Goal: Task Accomplishment & Management: Manage account settings

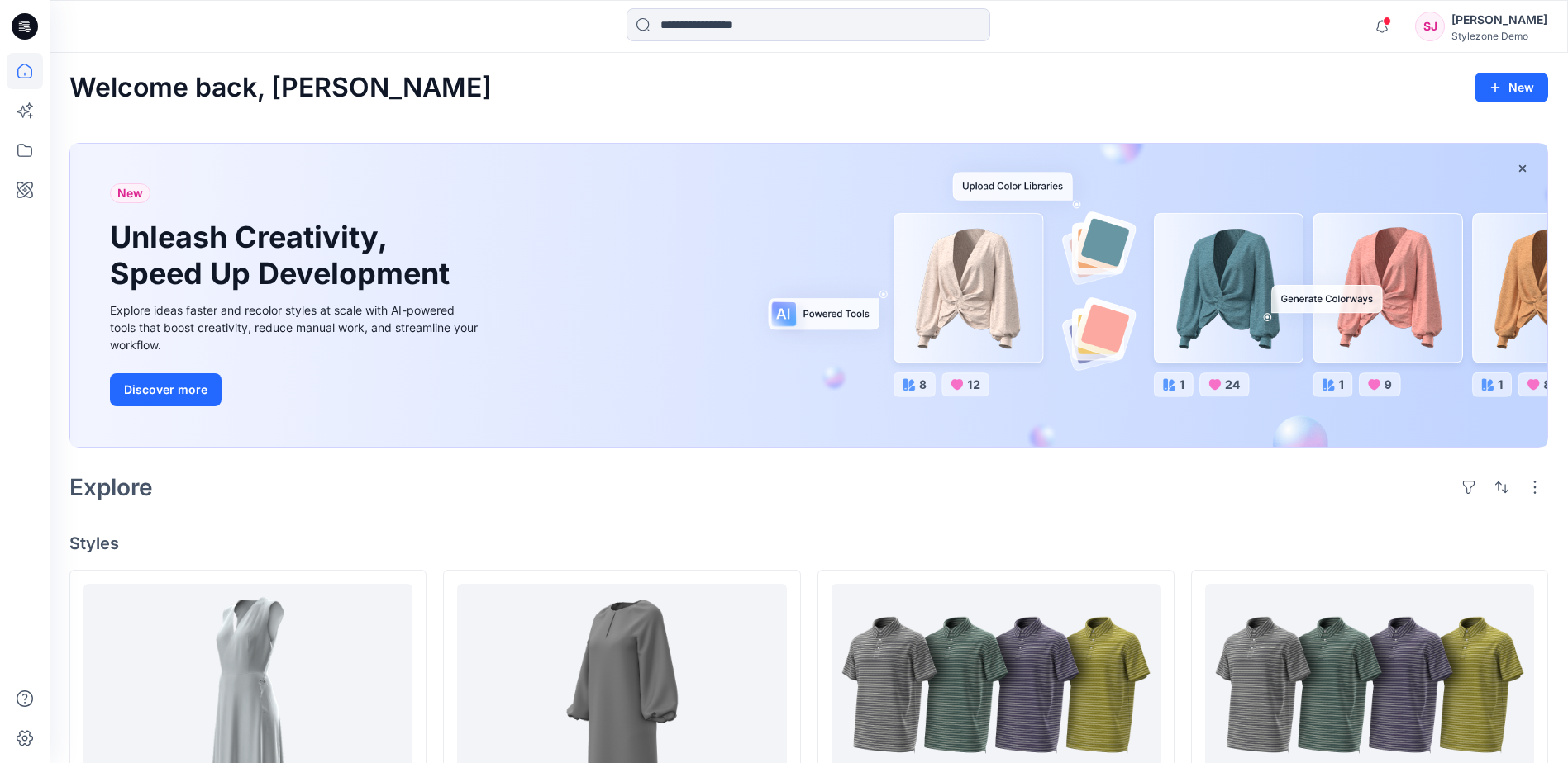
click at [484, 13] on div at bounding box center [808, 26] width 758 height 36
click at [1483, 26] on div "[PERSON_NAME]" at bounding box center [1499, 20] width 96 height 20
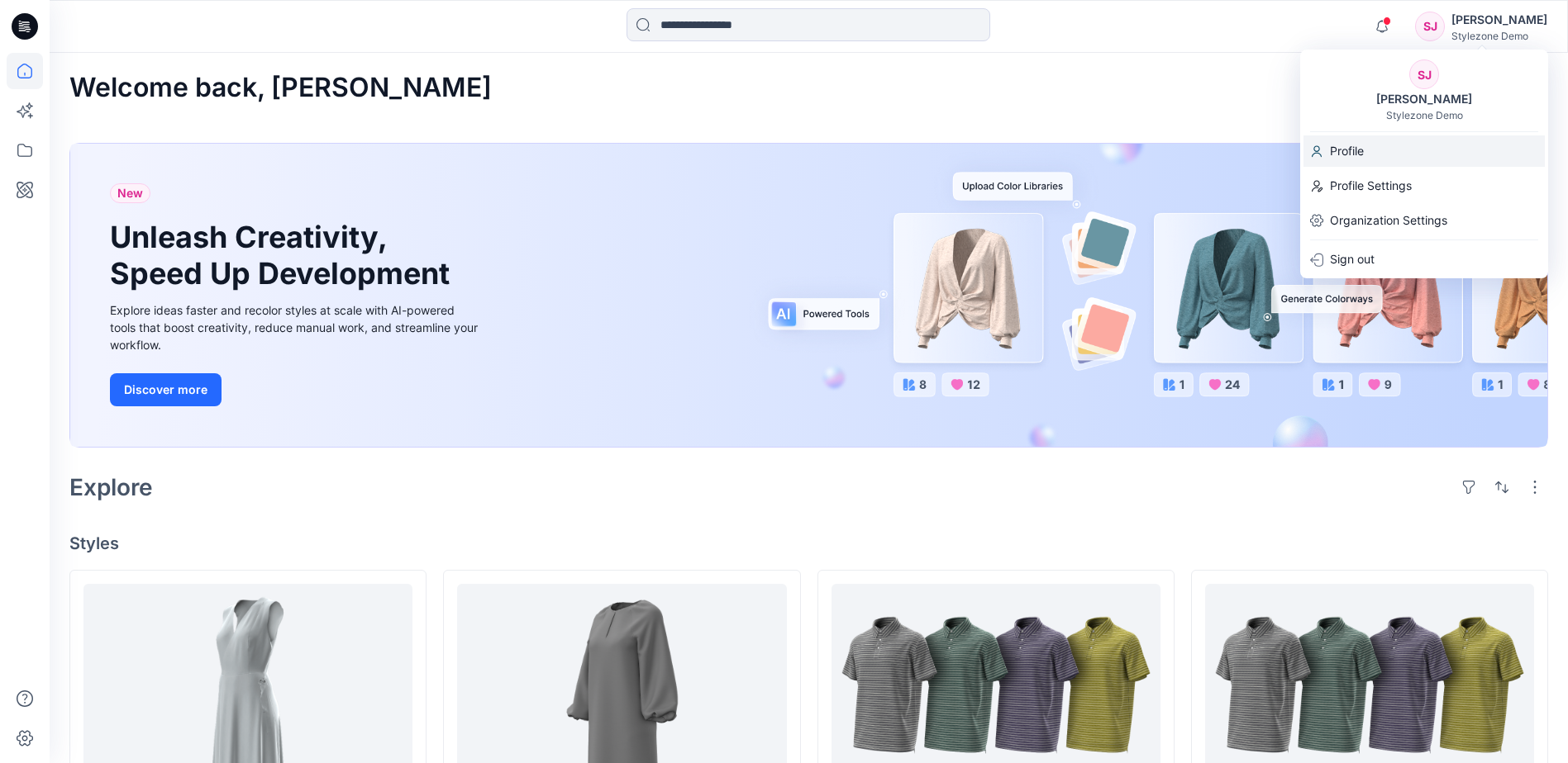
click at [1410, 153] on div "Profile" at bounding box center [1424, 151] width 241 height 31
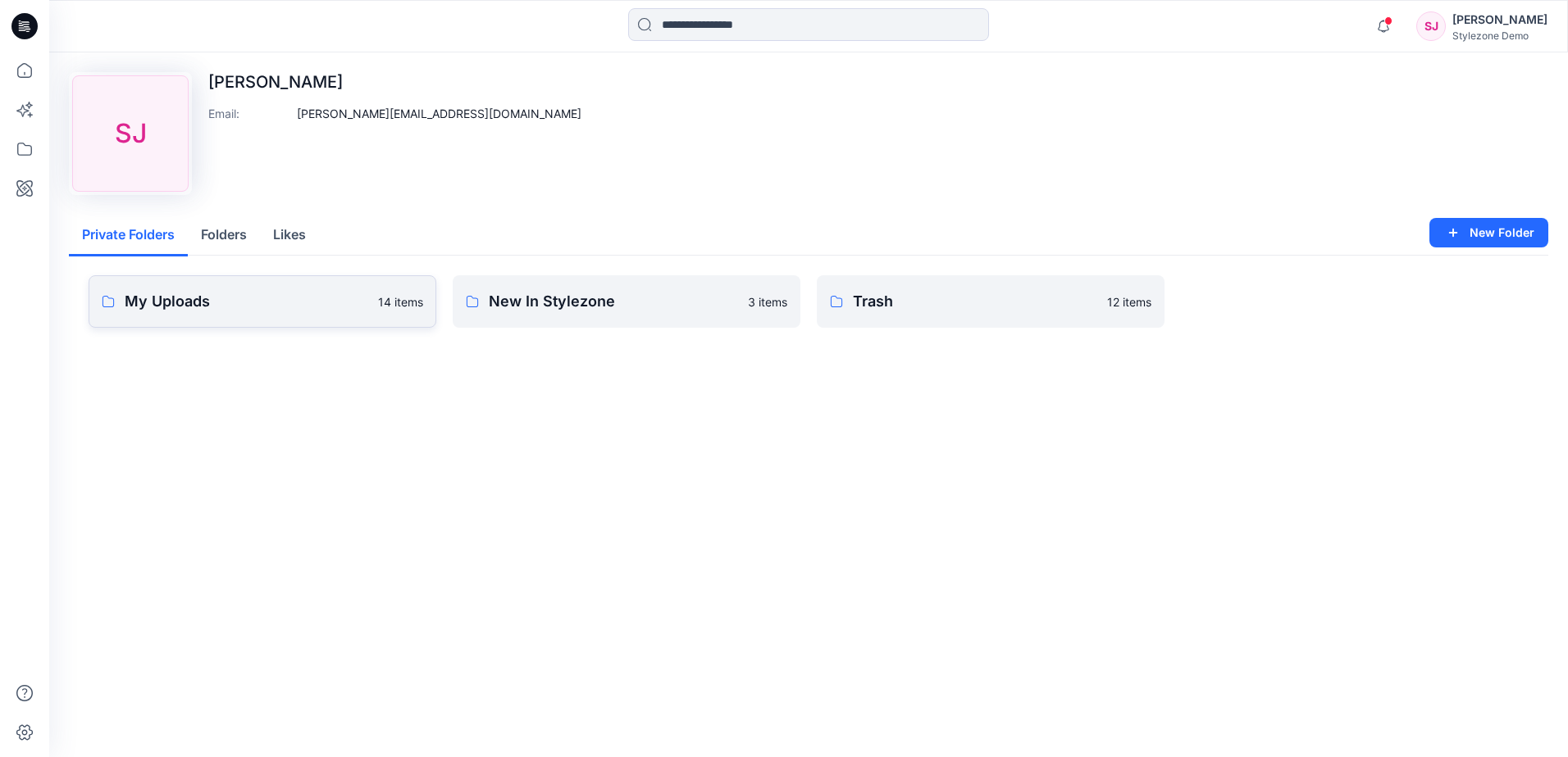
click at [326, 299] on p "My Uploads" at bounding box center [246, 302] width 244 height 23
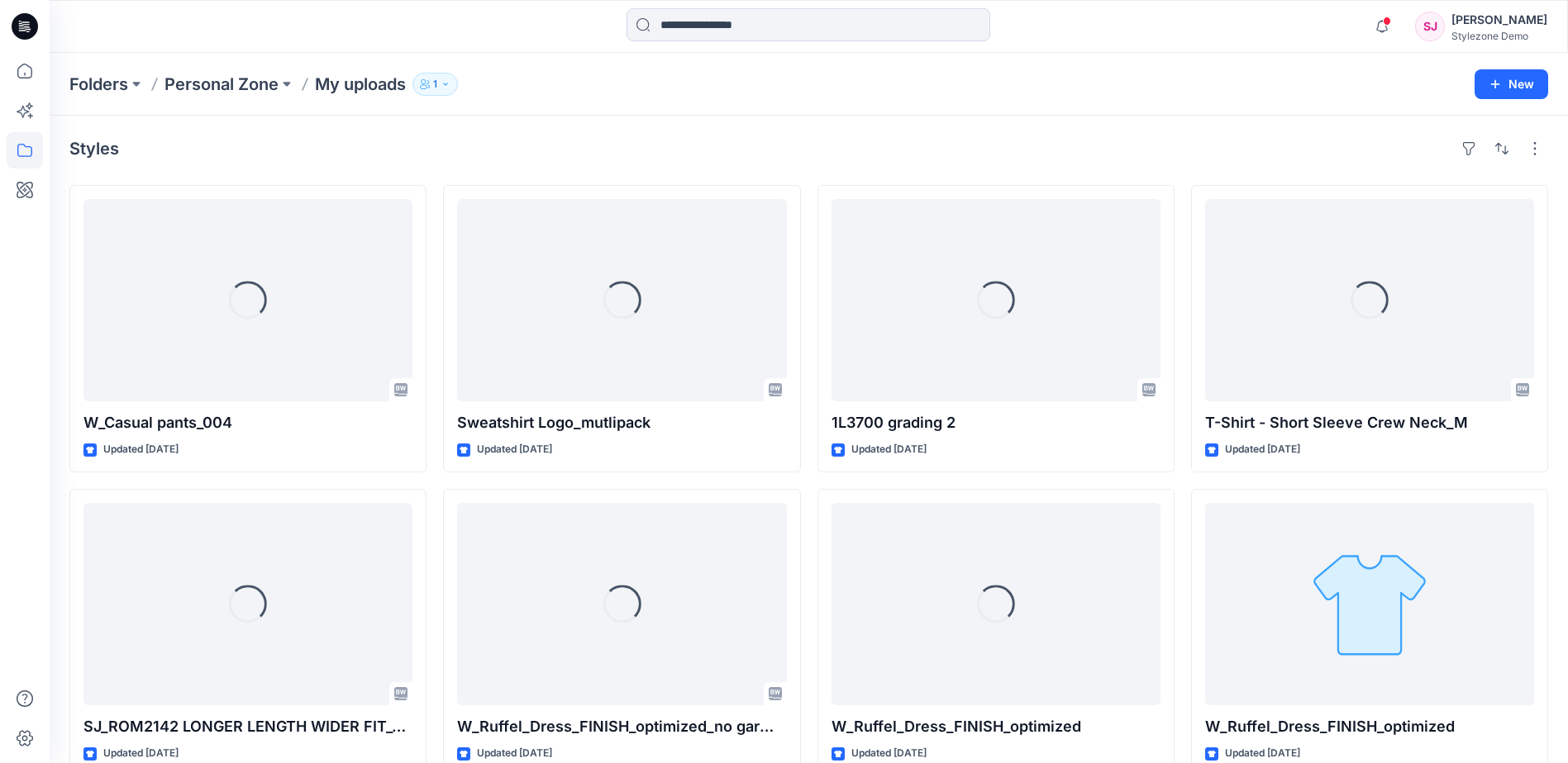
click at [526, 128] on div "Styles Loading... W_Casual pants_004 Updated [DATE] Loading... SJ_ROM2142 LONGE…" at bounding box center [809, 637] width 1519 height 1044
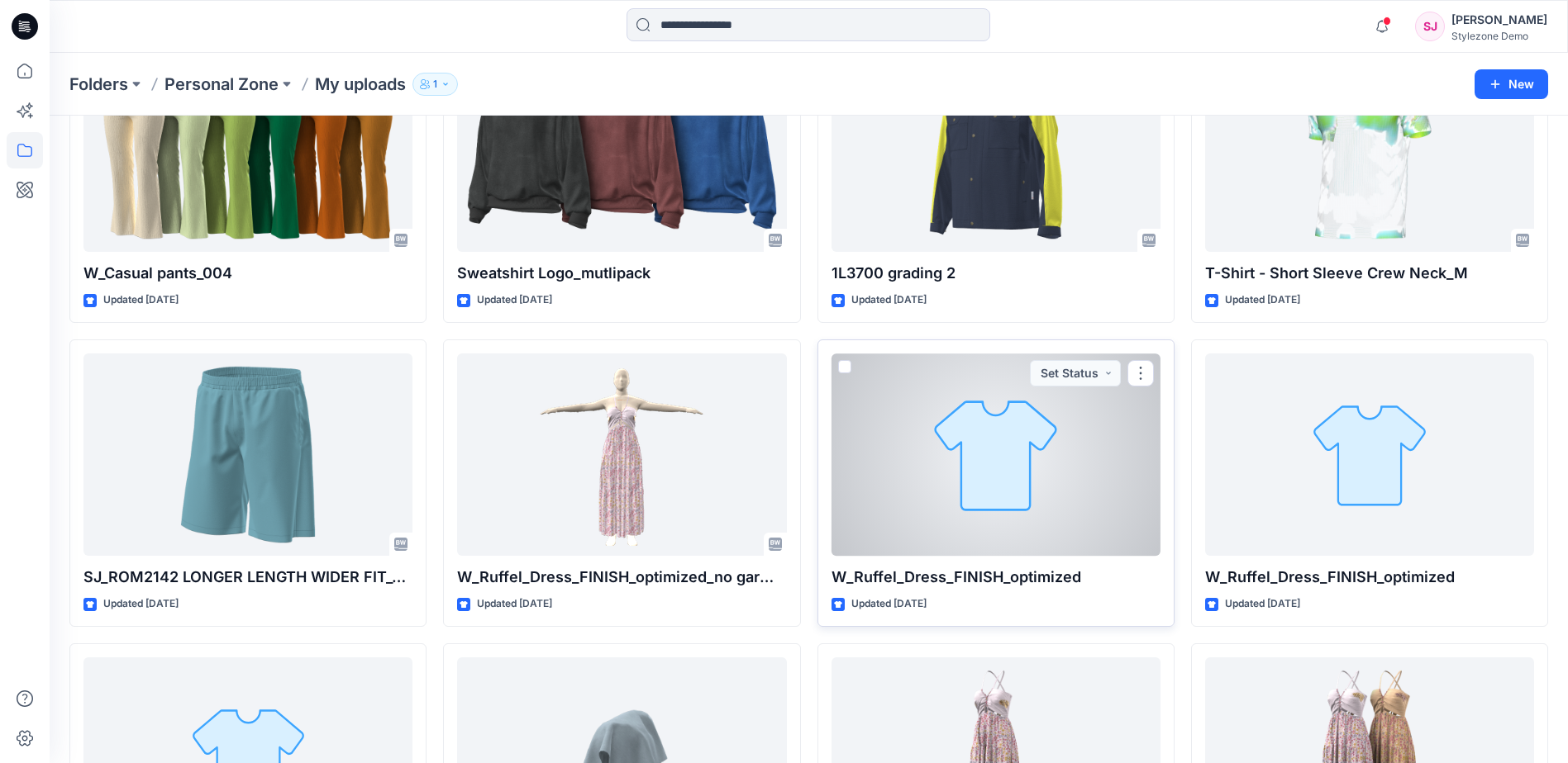
scroll to position [149, 0]
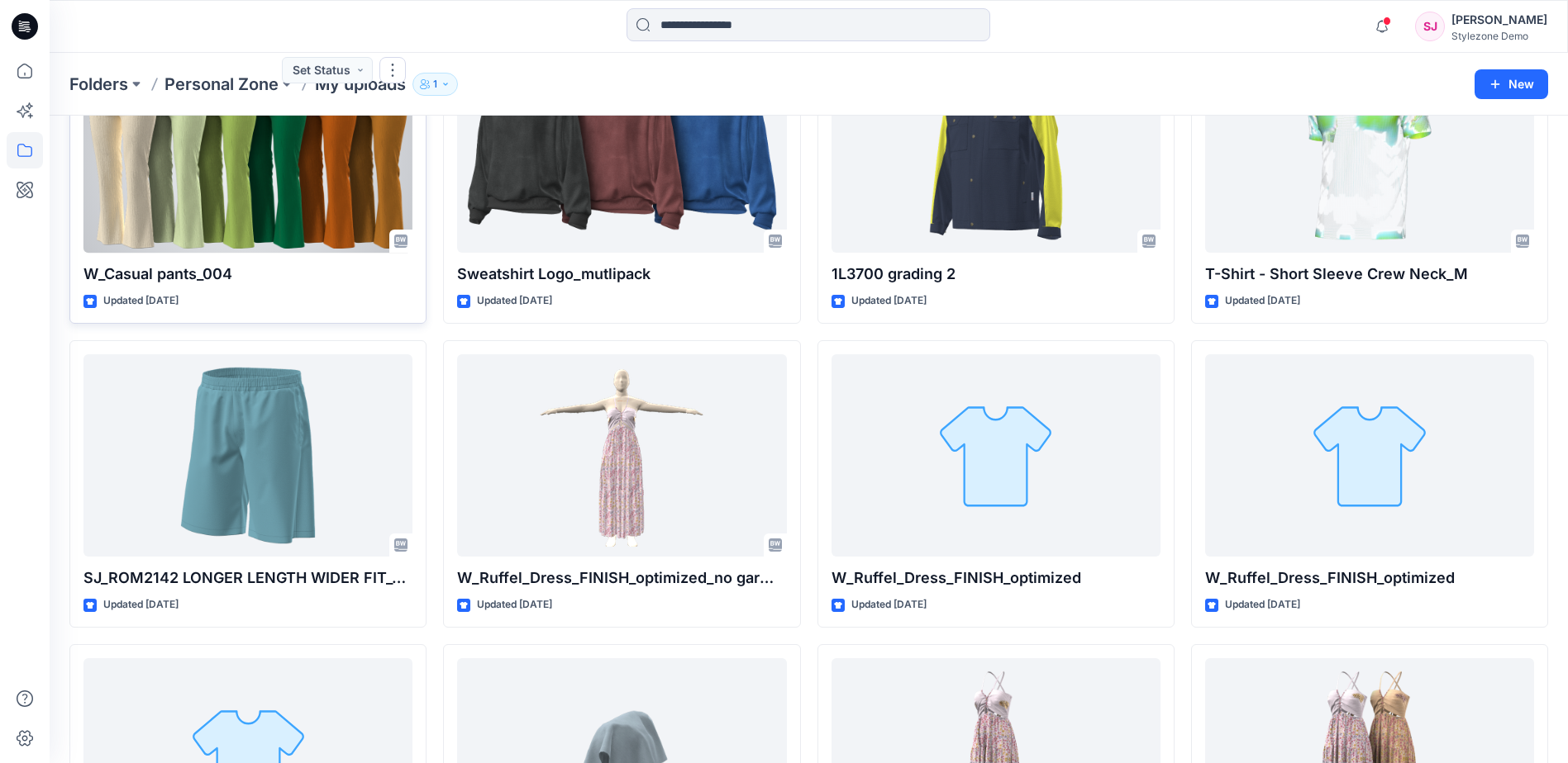
click at [322, 204] on div at bounding box center [248, 152] width 329 height 203
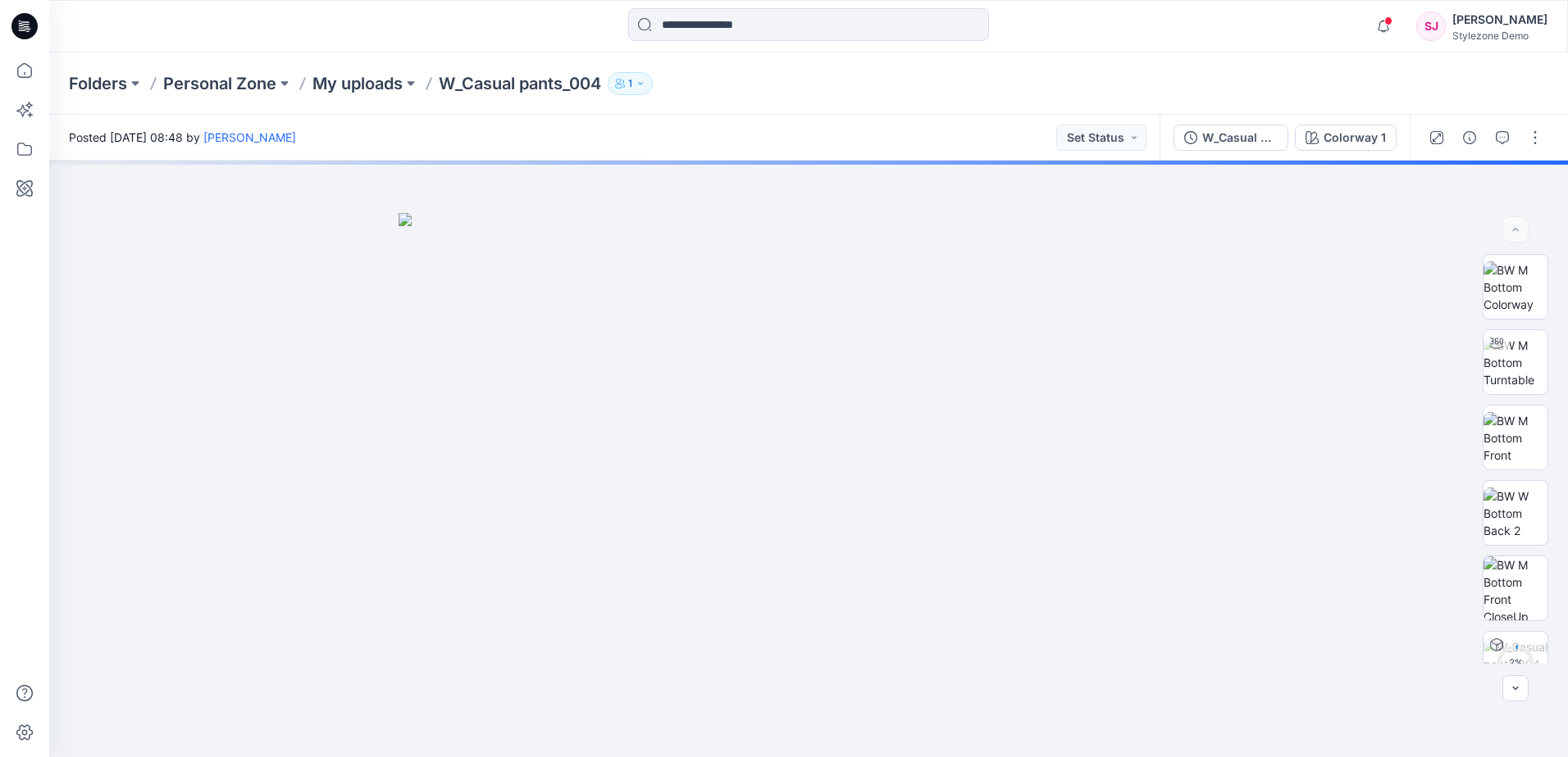
click at [895, 86] on div "Folders Personal Zone My uploads W_Casual pants_004 1" at bounding box center [744, 84] width 1351 height 23
click at [580, 27] on div at bounding box center [808, 26] width 759 height 36
click at [561, 29] on div at bounding box center [808, 26] width 759 height 36
click at [1373, 145] on div "Colorway 1" at bounding box center [1354, 138] width 62 height 18
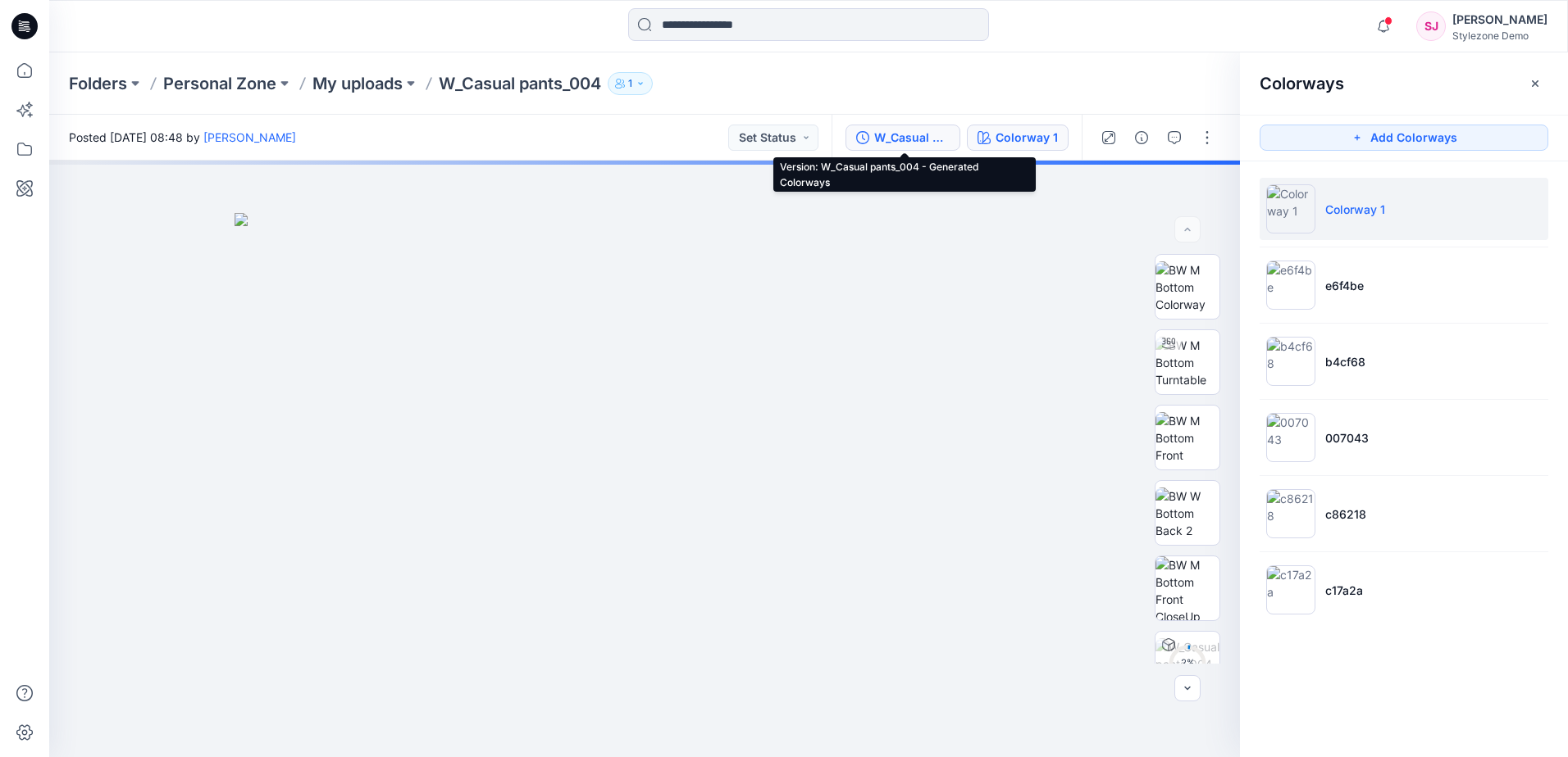
click at [920, 142] on div "W_Casual pants_004 - Generated Colorways" at bounding box center [911, 138] width 76 height 18
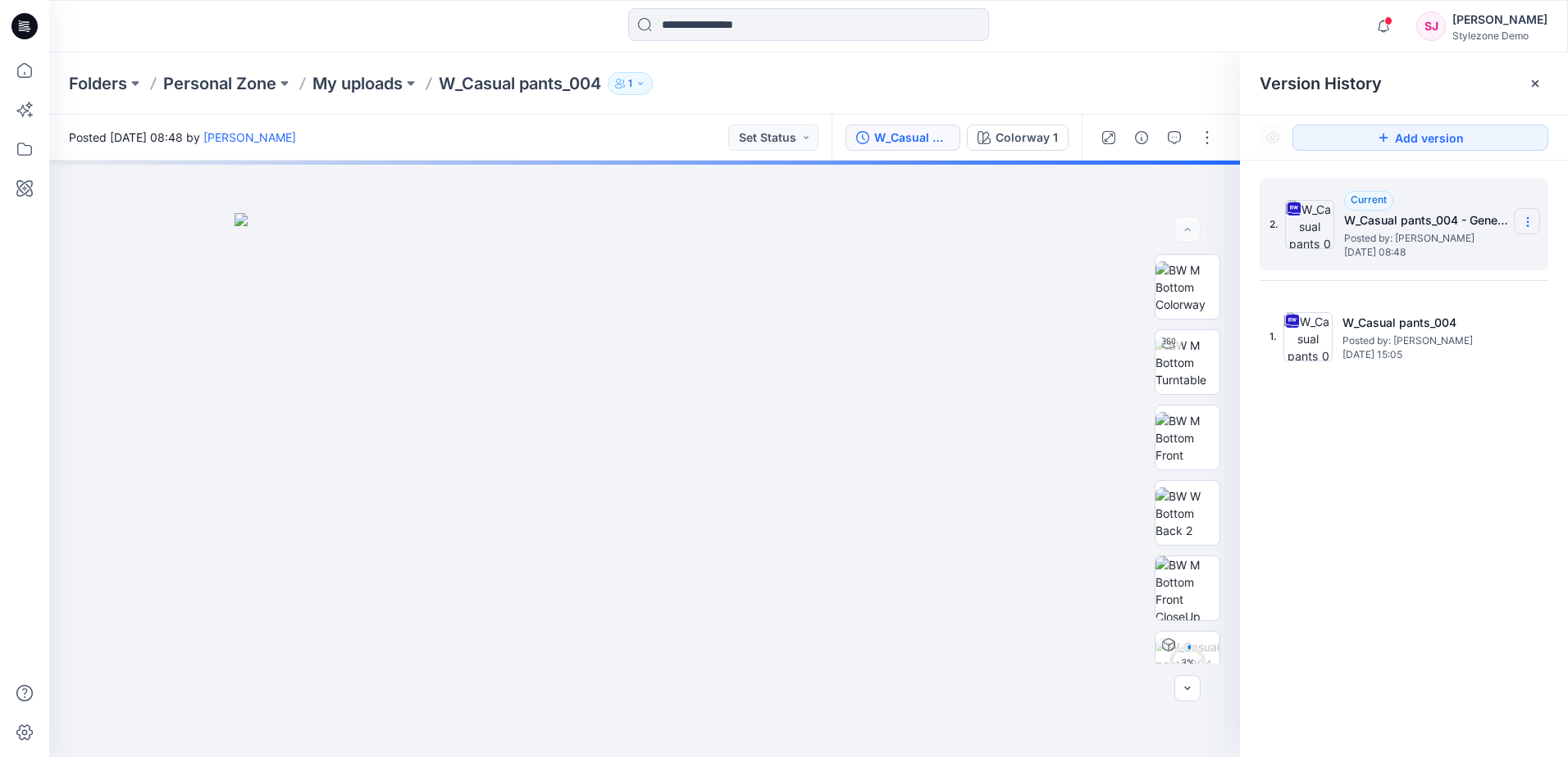
click at [1522, 228] on icon at bounding box center [1527, 222] width 13 height 13
click at [1533, 83] on icon at bounding box center [1535, 84] width 7 height 7
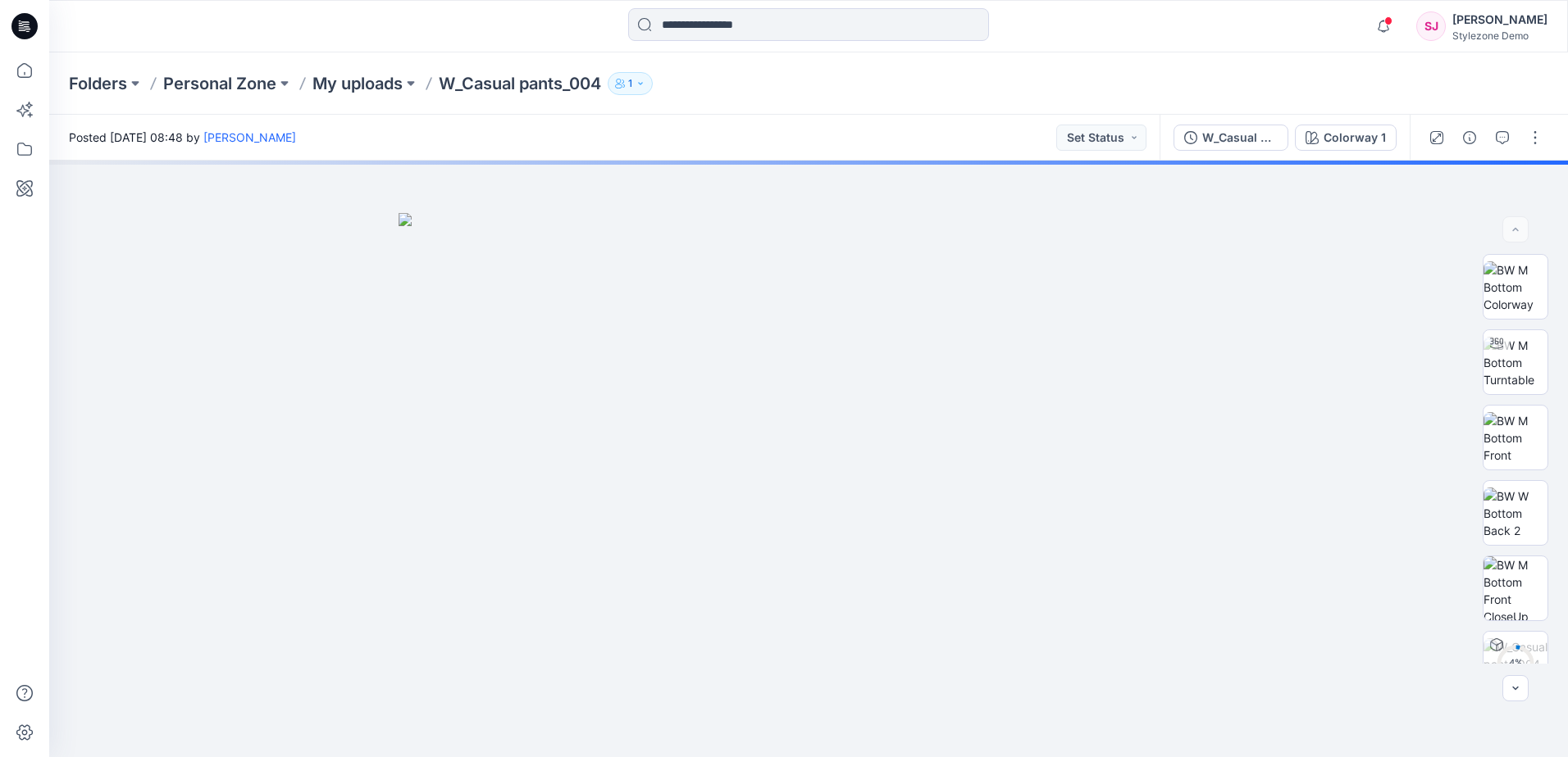
click at [1288, 63] on div "Folders Personal Zone My uploads W_Casual pants_004 1" at bounding box center [808, 83] width 1519 height 62
click at [360, 86] on p "My uploads" at bounding box center [357, 84] width 90 height 23
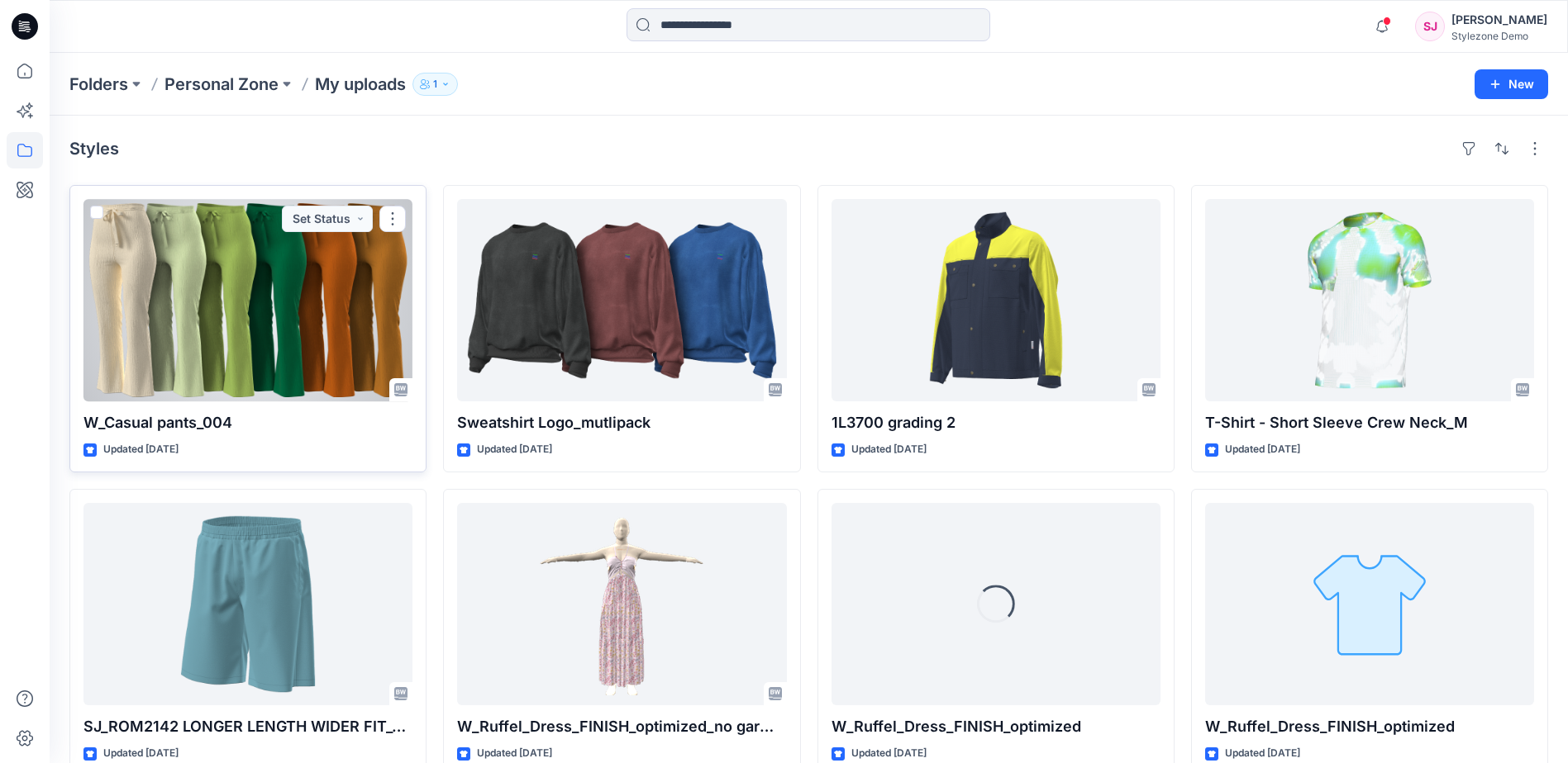
click at [96, 212] on span at bounding box center [96, 213] width 13 height 13
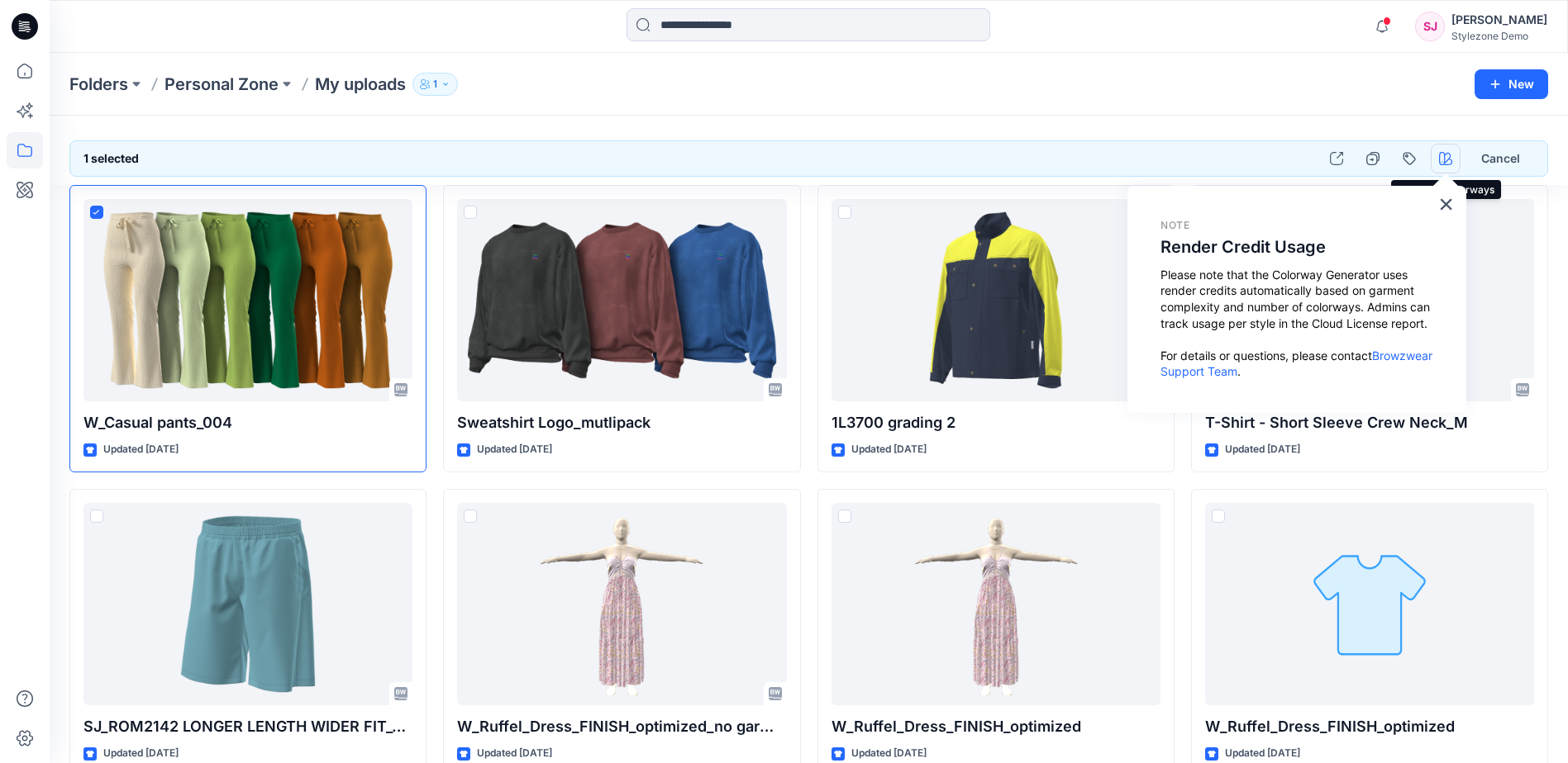
click at [1443, 162] on icon "button" at bounding box center [1446, 158] width 13 height 13
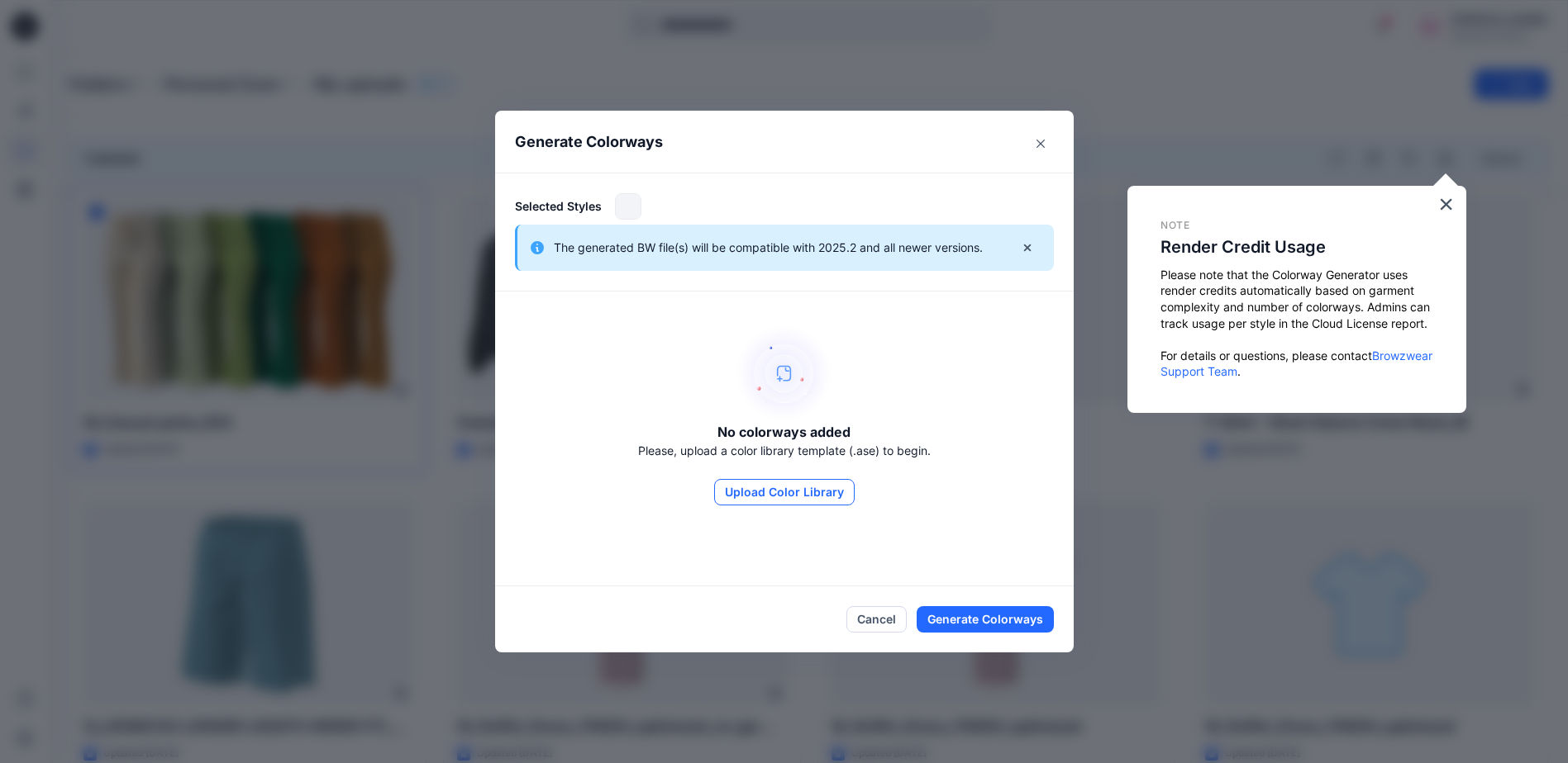
click at [816, 496] on button "Upload Color Library" at bounding box center [784, 492] width 141 height 27
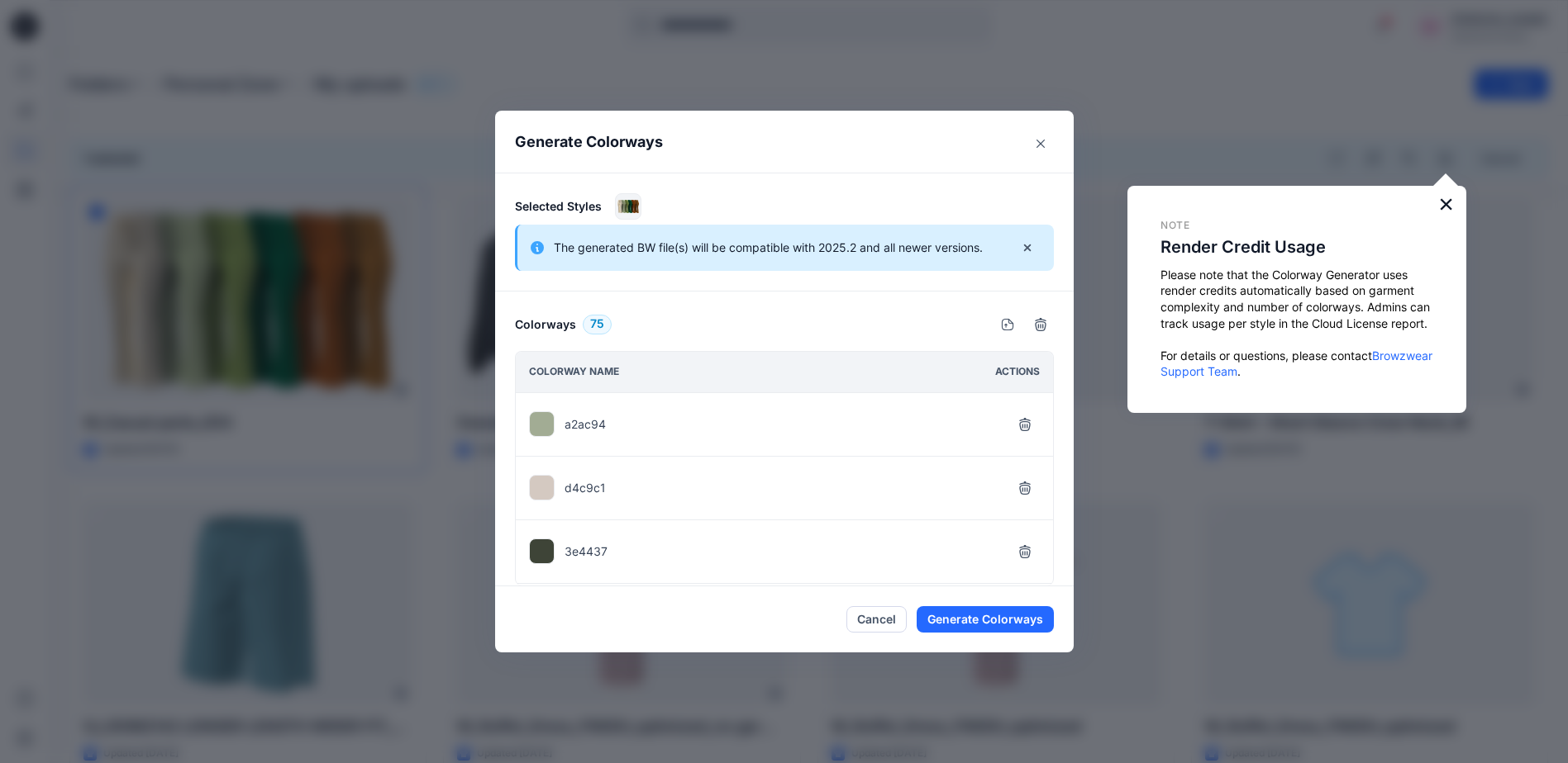
click at [1443, 198] on button "×" at bounding box center [1446, 204] width 16 height 27
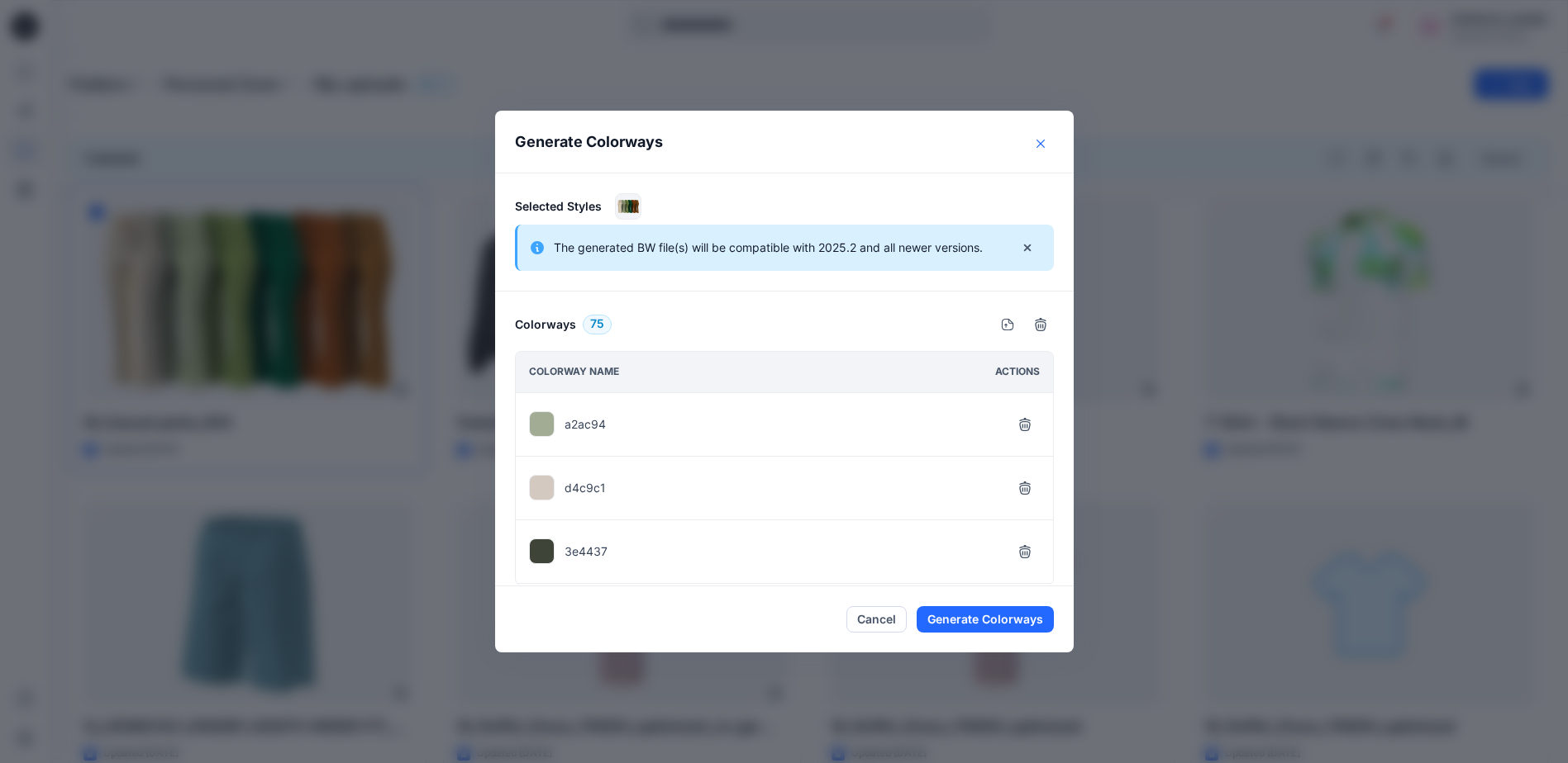
click at [1045, 147] on icon "Close" at bounding box center [1041, 144] width 8 height 8
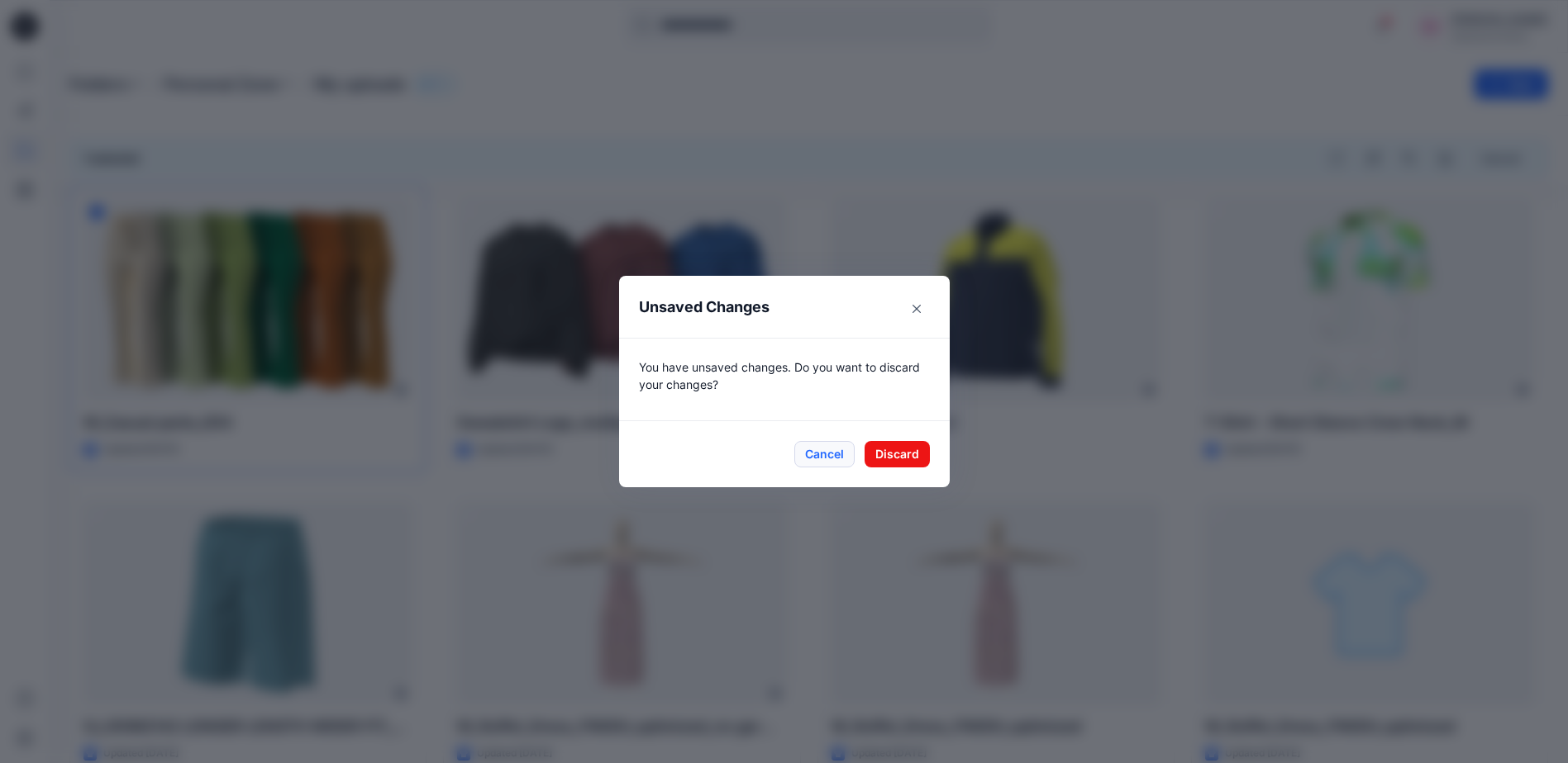
click at [839, 462] on button "Cancel" at bounding box center [825, 455] width 60 height 27
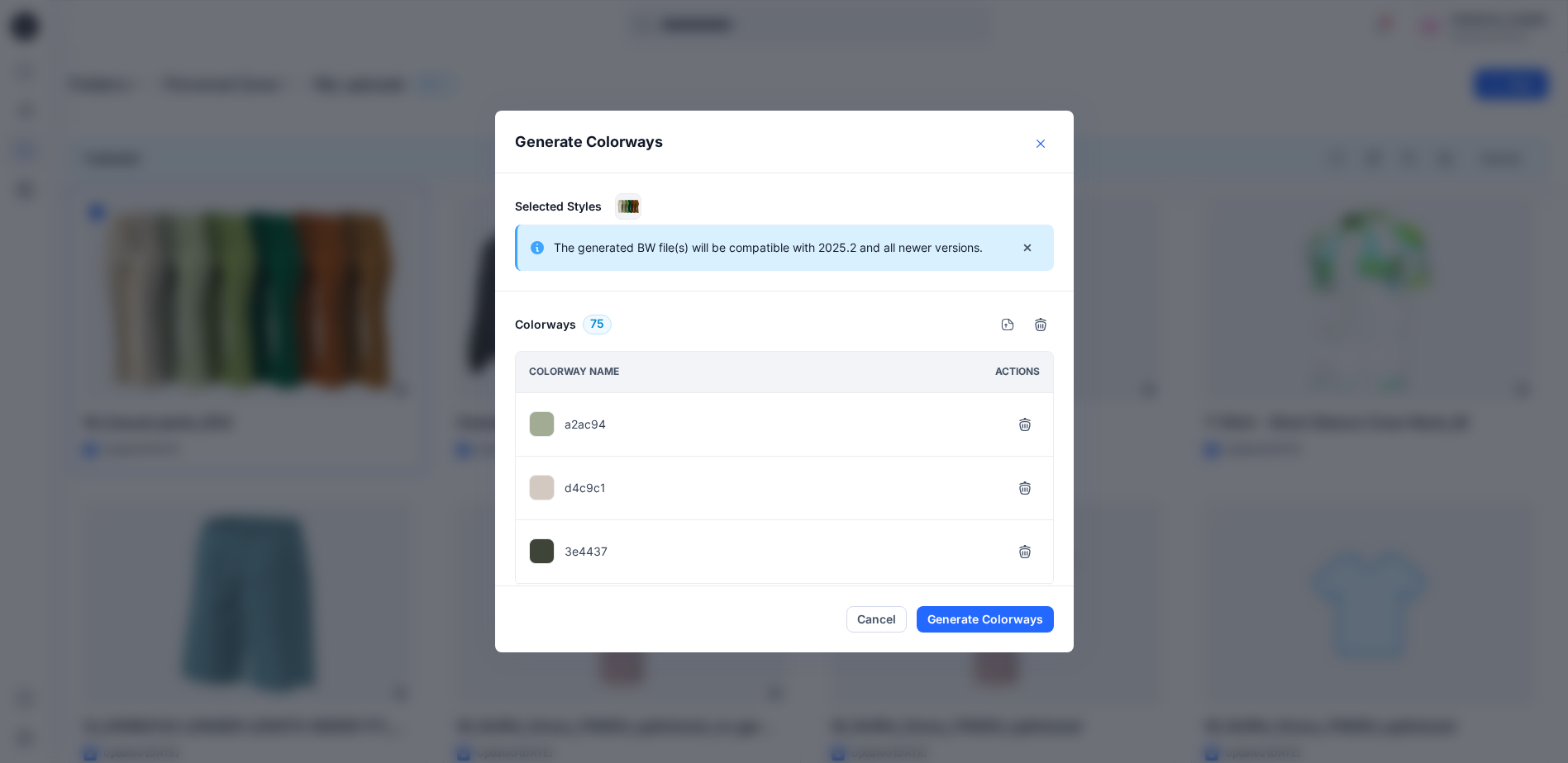
click at [1048, 149] on button "Close" at bounding box center [1041, 144] width 27 height 27
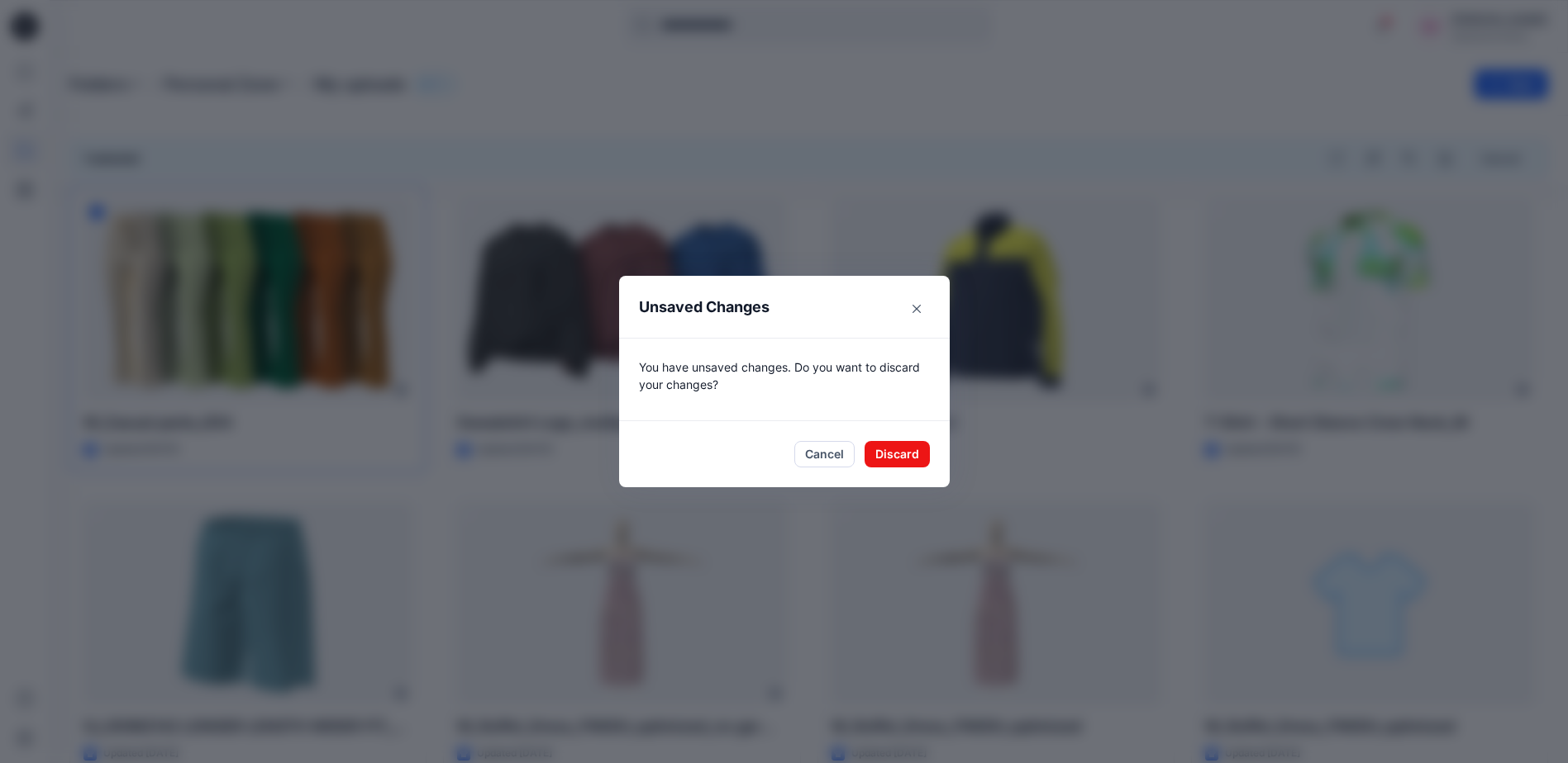
click at [1101, 79] on div "Unsaved Changes You have unsaved changes. Do you want to discard your changes? …" at bounding box center [784, 381] width 1568 height 763
click at [923, 458] on button "Discard" at bounding box center [898, 455] width 65 height 27
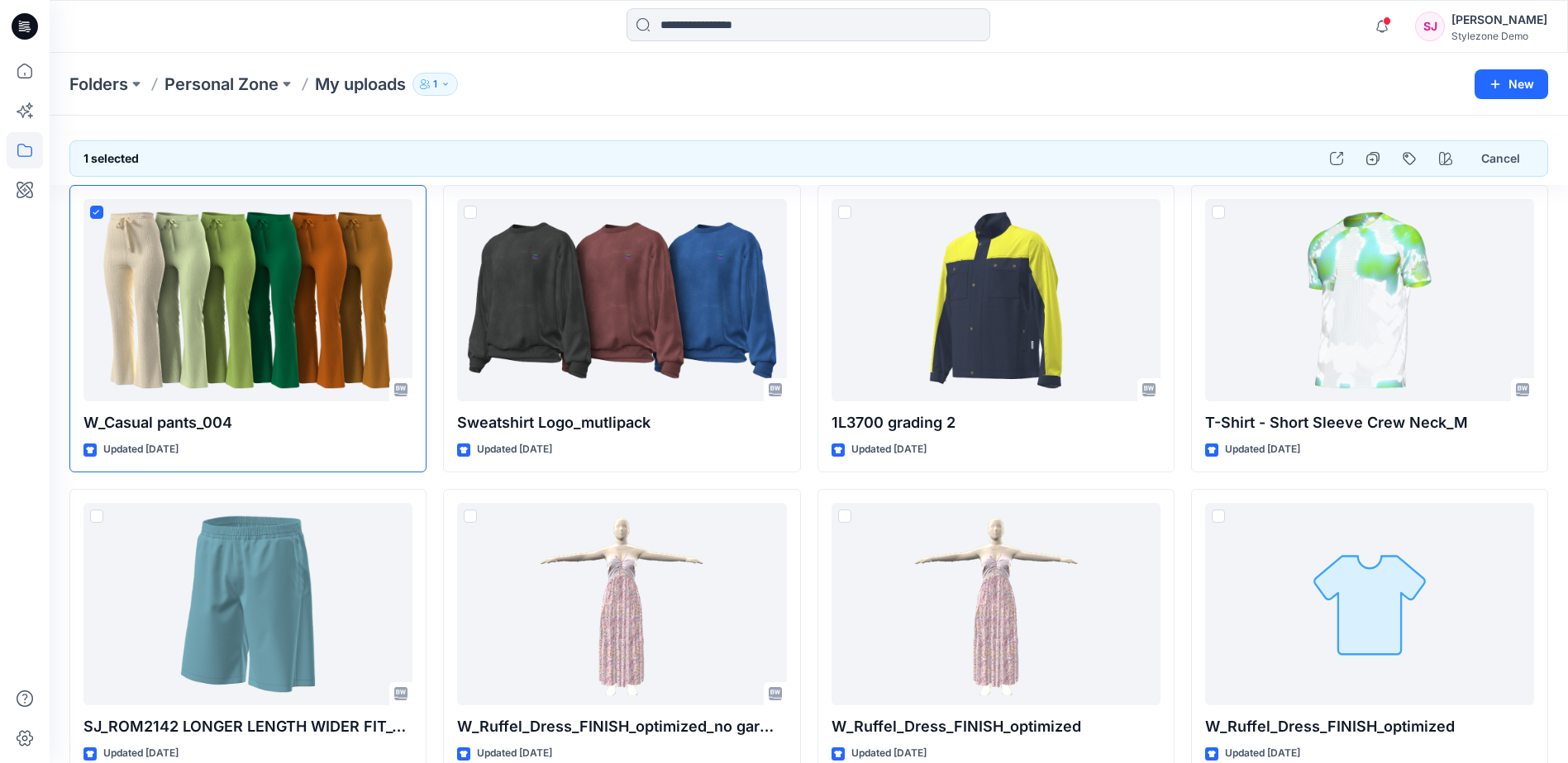
click at [1136, 57] on div "Folders Personal Zone My uploads 1 New" at bounding box center [809, 84] width 1519 height 63
